Goal: Check status: Check status

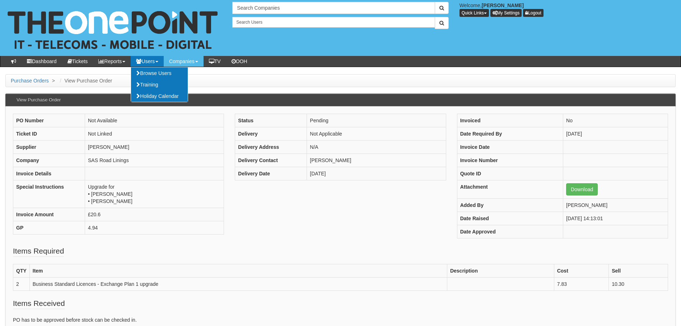
click at [227, 225] on div "PO Number Not Available Ticket ID Not Linked Supplier Ingram Company SAS Road L…" at bounding box center [119, 178] width 222 height 128
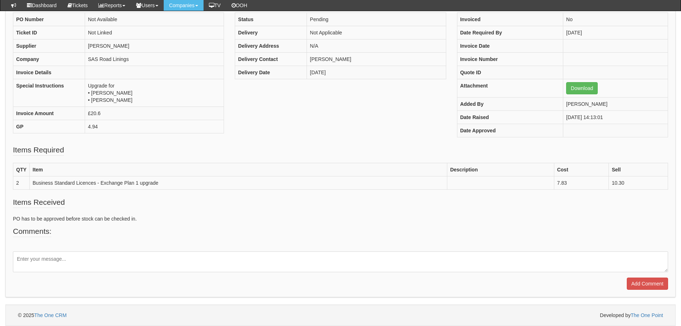
scroll to position [11, 0]
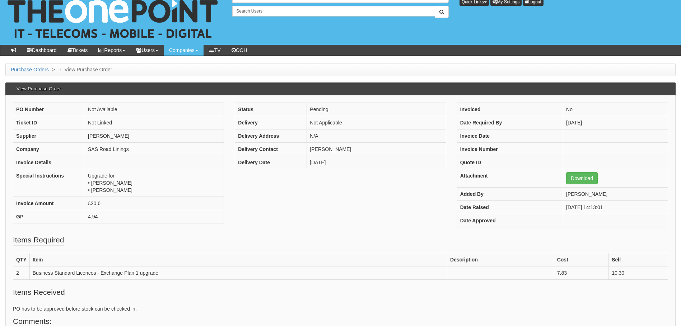
click at [347, 192] on div "PO Number Not Available Ticket ID Not Linked Supplier Ingram Company SAS Road L…" at bounding box center [340, 169] width 665 height 132
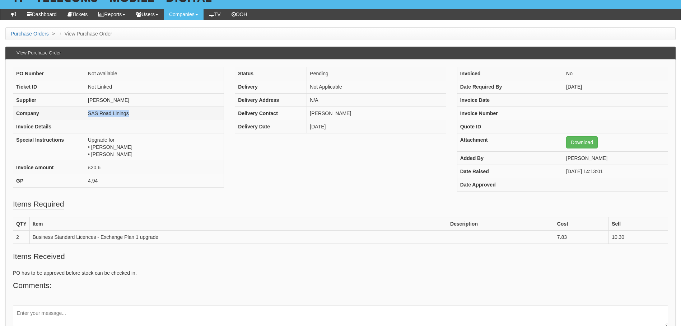
drag, startPoint x: 135, startPoint y: 115, endPoint x: 86, endPoint y: 117, distance: 49.2
click at [86, 117] on td "SAS Road Linings" at bounding box center [154, 113] width 139 height 13
copy td "SAS Road Linings"
drag, startPoint x: 169, startPoint y: 236, endPoint x: 32, endPoint y: 241, distance: 136.4
click at [32, 241] on td "Business Standard Licences - Exchange Plan 1 upgrade" at bounding box center [237, 237] width 417 height 13
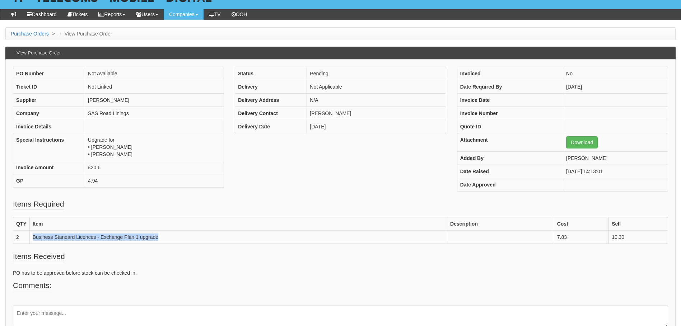
copy td "Business Standard Licences - Exchange Plan 1 upgrade"
click at [243, 178] on div "PO Number Not Available Ticket ID Not Linked Supplier Ingram Company SAS Road L…" at bounding box center [340, 133] width 665 height 132
